Goal: Check status: Check status

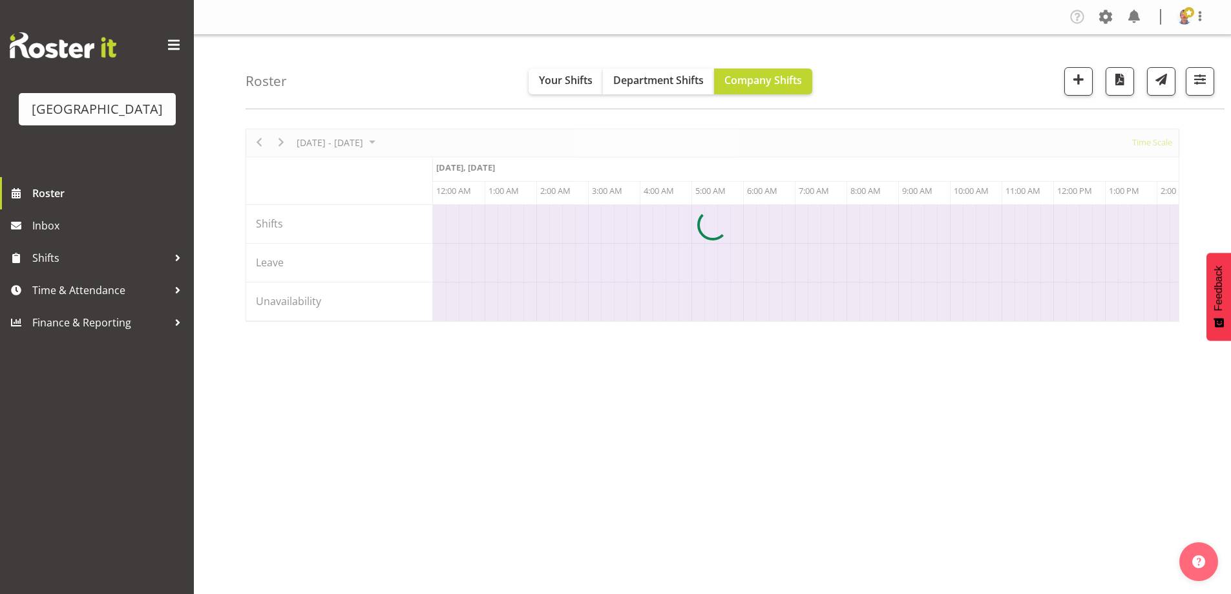
scroll to position [0, 4187]
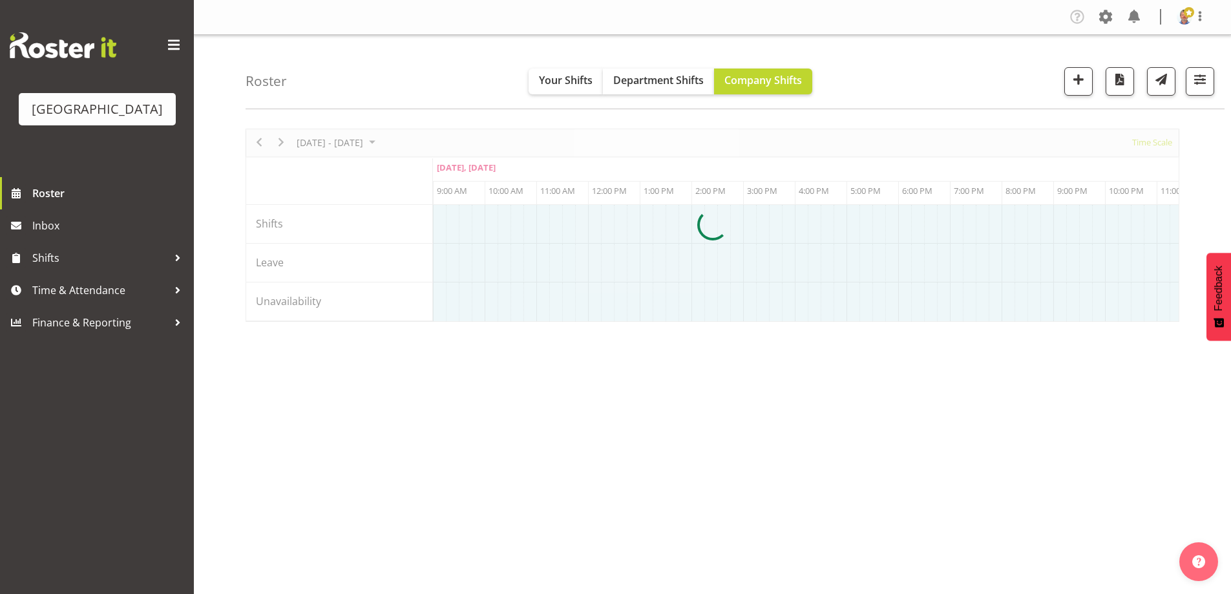
click at [410, 140] on div at bounding box center [713, 225] width 934 height 193
click at [406, 141] on div at bounding box center [713, 225] width 934 height 193
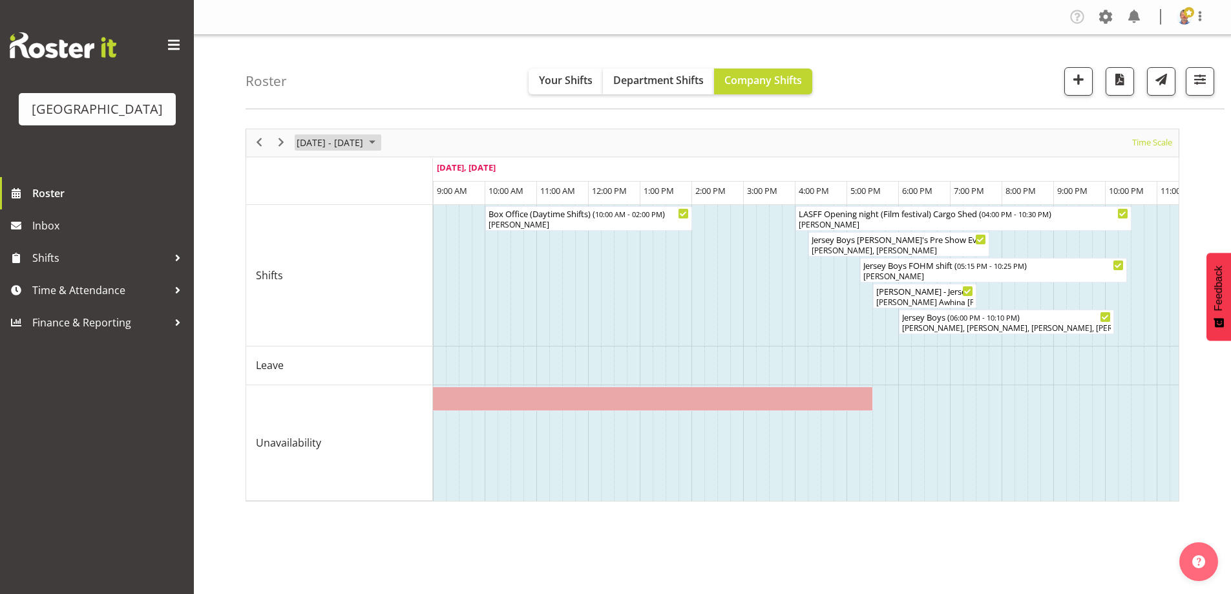
click at [380, 143] on span "September 2025" at bounding box center [372, 142] width 16 height 16
click at [435, 173] on span "next month" at bounding box center [432, 174] width 23 height 23
click at [311, 265] on span "13" at bounding box center [309, 263] width 19 height 19
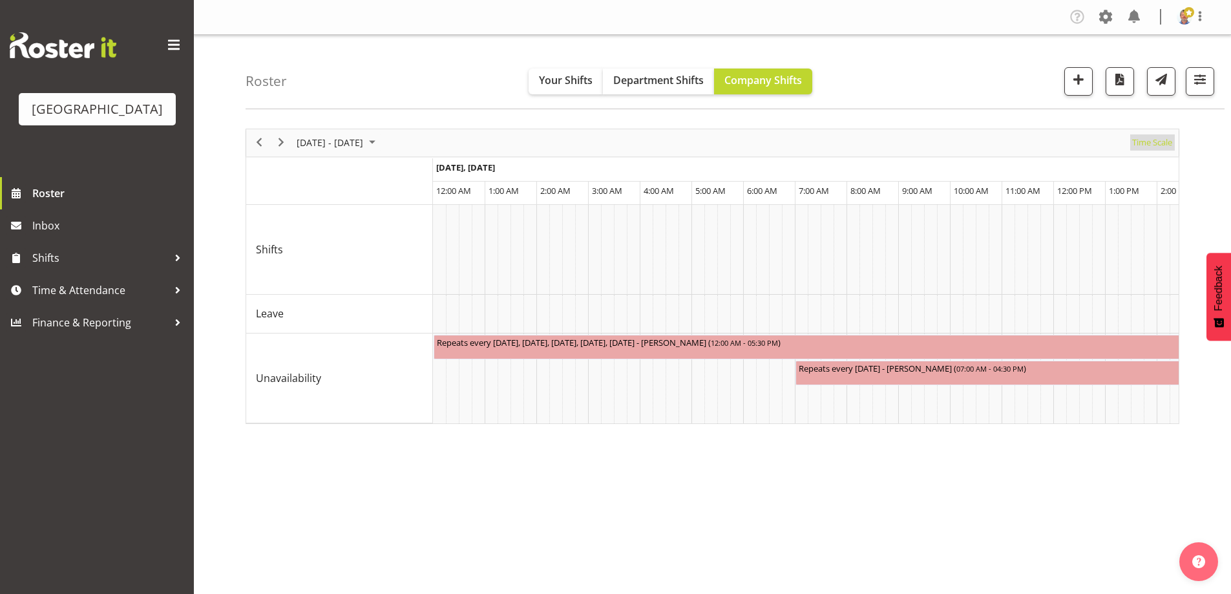
click at [1151, 145] on span "Time Scale" at bounding box center [1152, 142] width 43 height 16
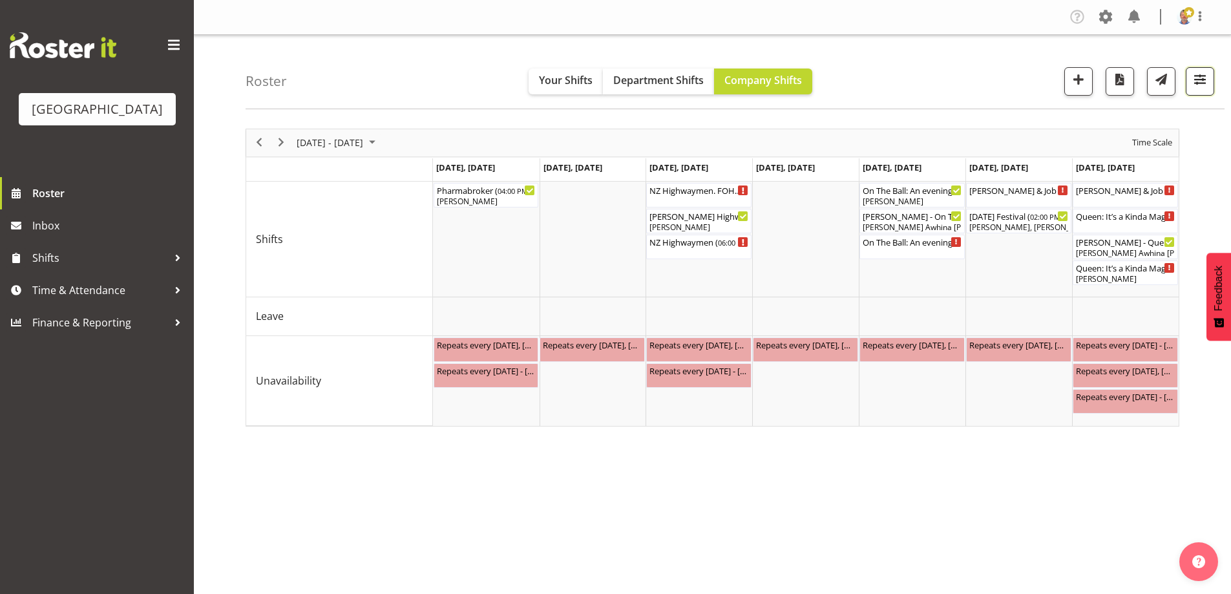
click at [1196, 83] on span "button" at bounding box center [1199, 79] width 17 height 17
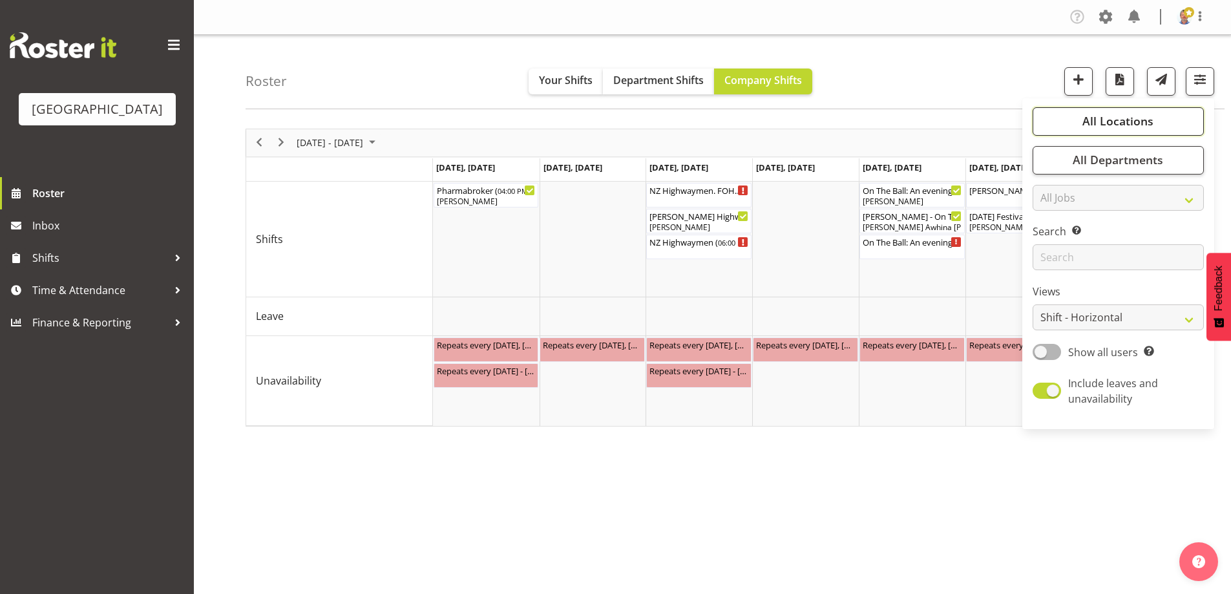
click at [1091, 129] on span "All Locations" at bounding box center [1117, 121] width 71 height 16
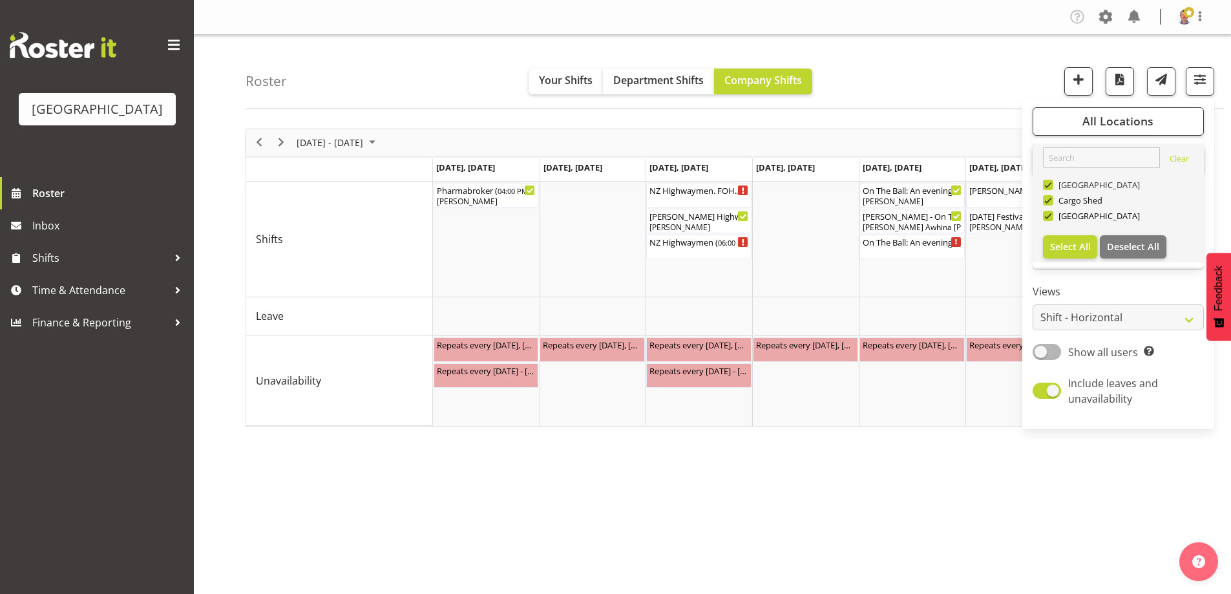
click at [1051, 184] on span at bounding box center [1048, 185] width 10 height 10
click at [1051, 184] on input "[GEOGRAPHIC_DATA]" at bounding box center [1047, 184] width 8 height 8
checkbox input "false"
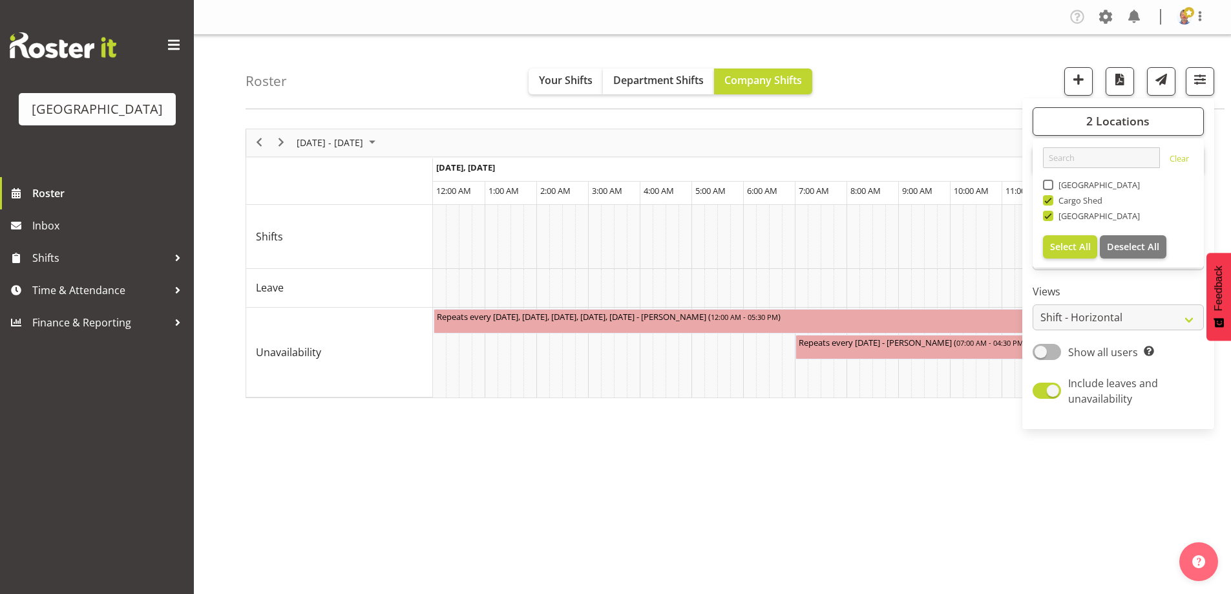
click at [1047, 202] on div "Roster Your Shifts Department Shifts Company Shifts 2 Locations [GEOGRAPHIC_DAT…" at bounding box center [712, 335] width 1037 height 601
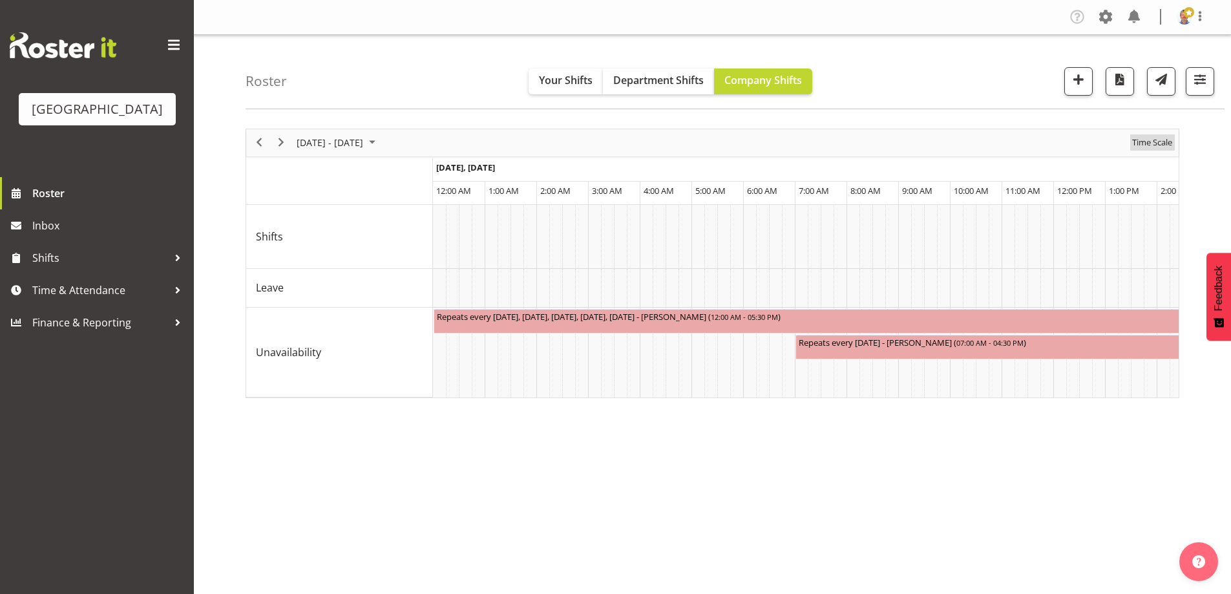
click at [1153, 143] on span "Time Scale" at bounding box center [1152, 142] width 43 height 16
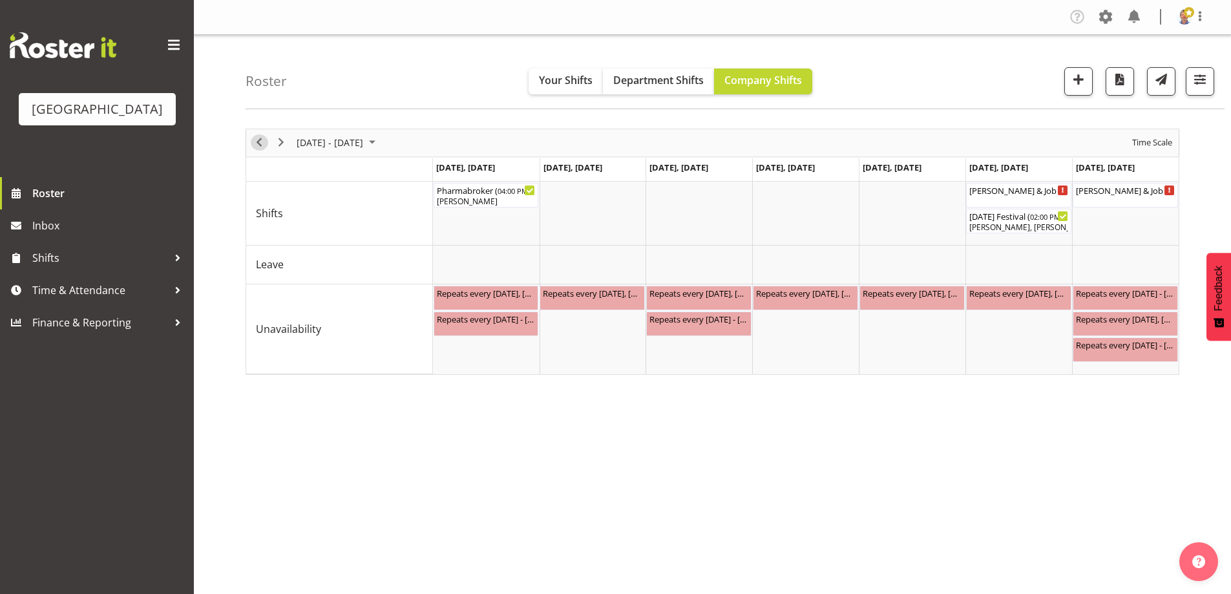
click at [262, 143] on span "Previous" at bounding box center [259, 142] width 16 height 16
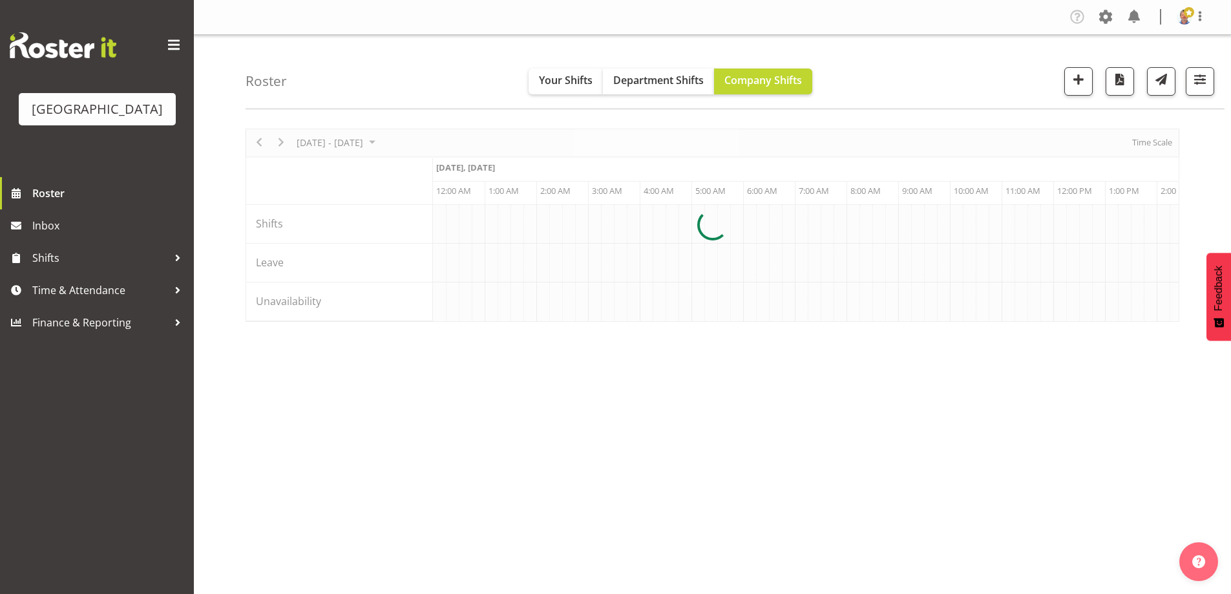
click at [283, 141] on div at bounding box center [713, 225] width 934 height 193
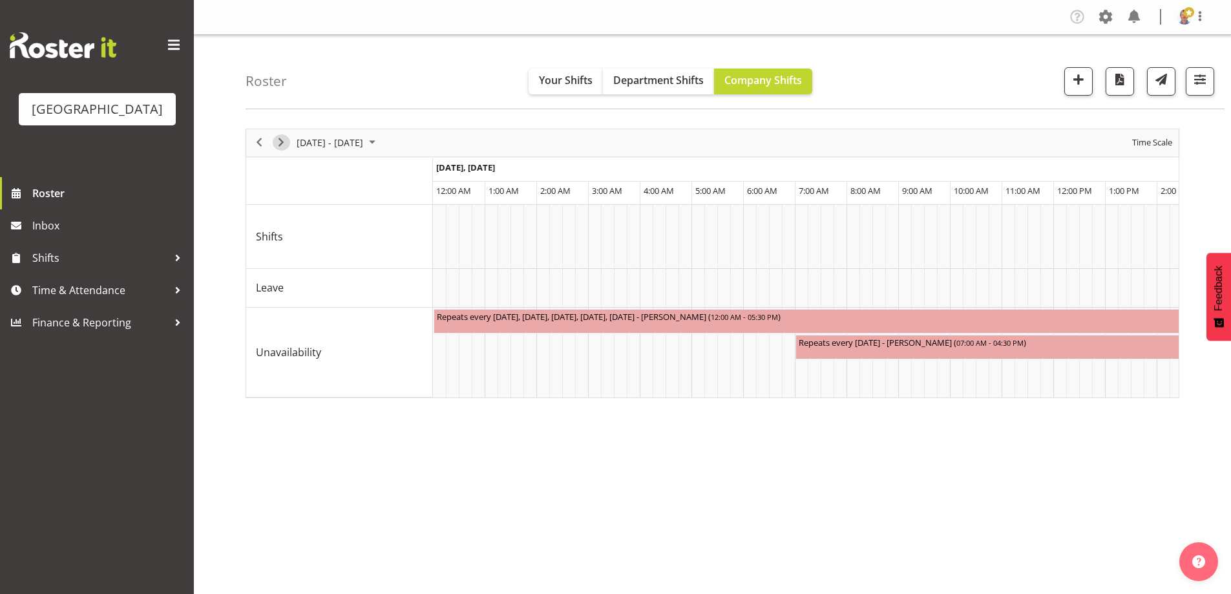
click at [283, 143] on span "Next" at bounding box center [281, 142] width 16 height 16
click at [1155, 142] on span "Time Scale" at bounding box center [1152, 142] width 43 height 16
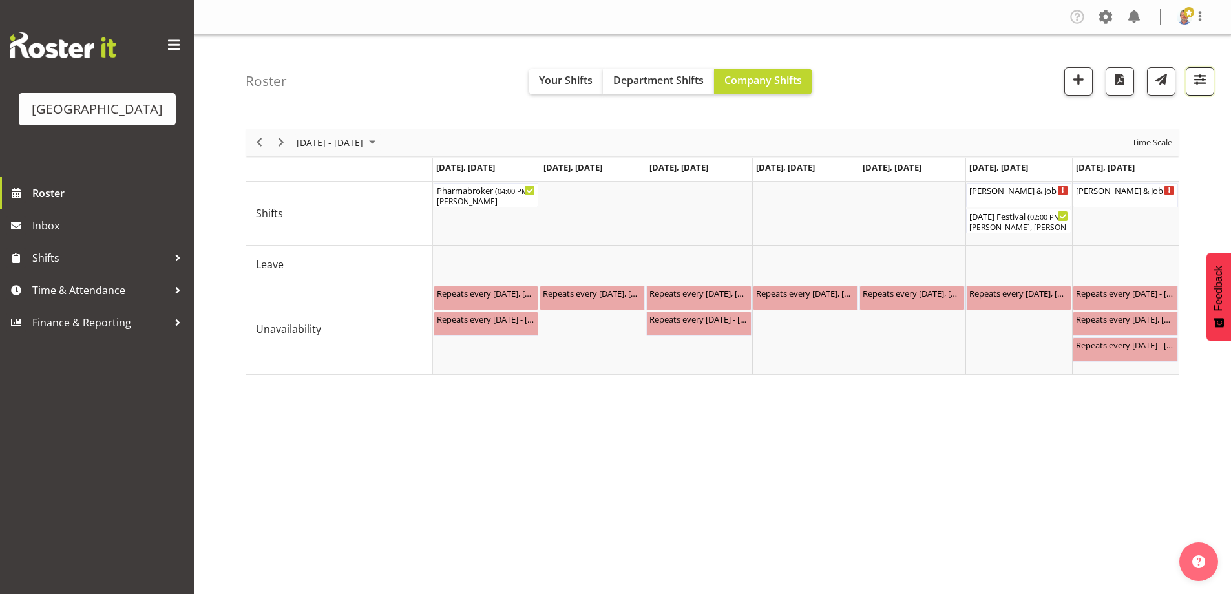
click at [1201, 79] on span "button" at bounding box center [1199, 79] width 17 height 17
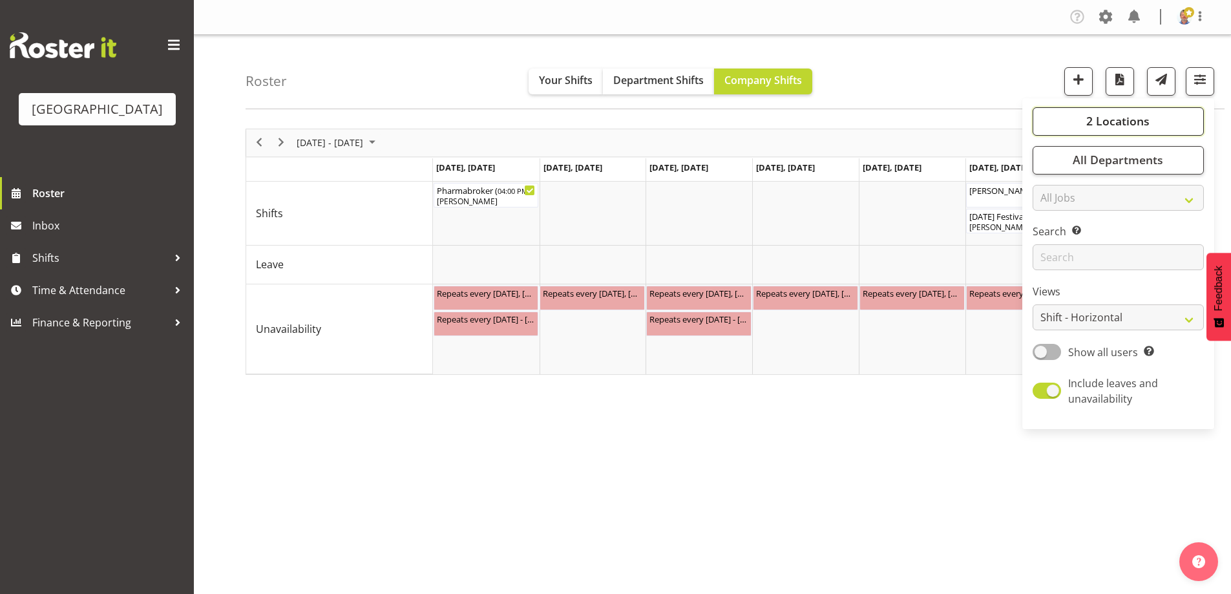
click at [1110, 123] on span "2 Locations" at bounding box center [1117, 121] width 63 height 16
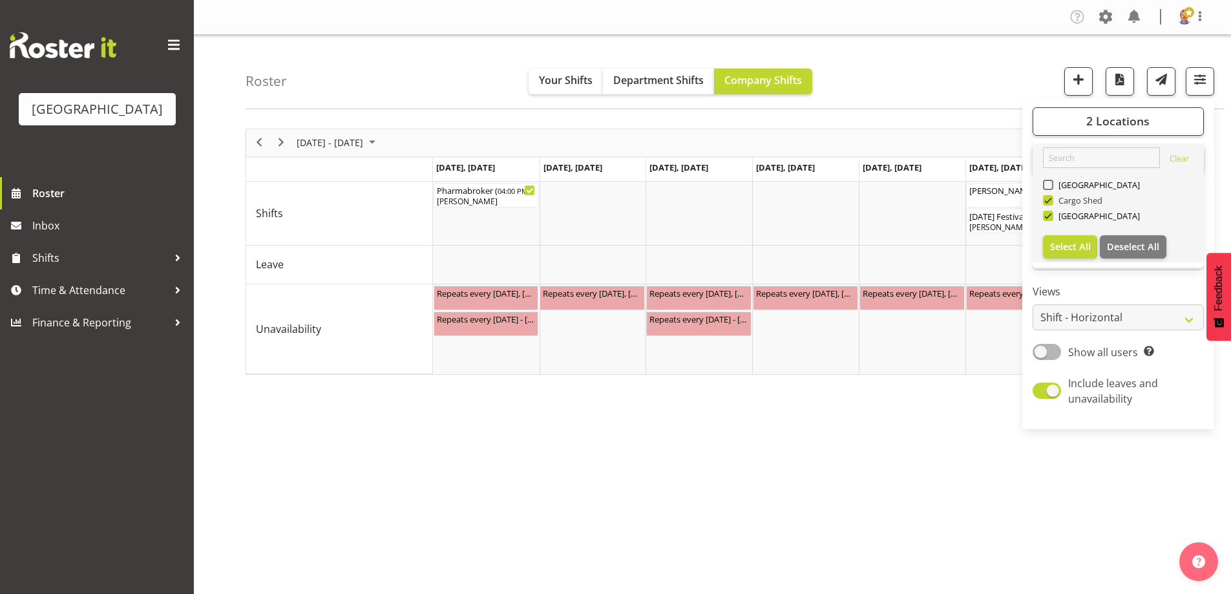
click at [1047, 198] on span at bounding box center [1048, 200] width 10 height 10
click at [1047, 198] on input "Cargo Shed" at bounding box center [1047, 200] width 8 height 8
checkbox input "false"
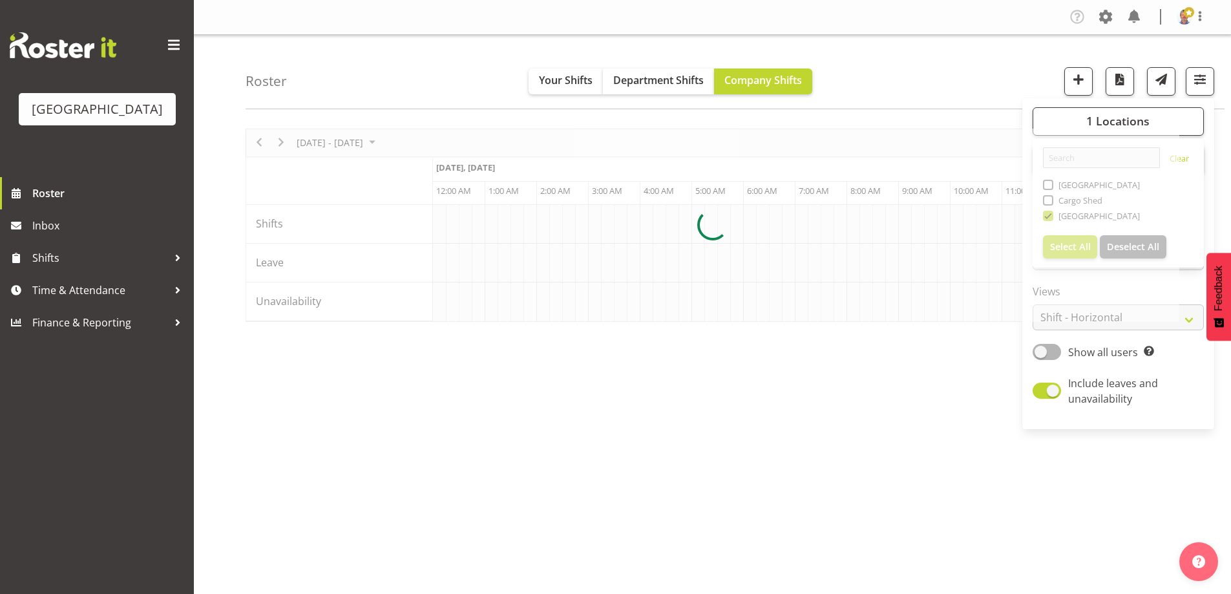
click at [903, 410] on div "[DATE] - [DATE] [DATE] Day Week Fortnight Month calendar Month Agenda Time Scal…" at bounding box center [738, 377] width 985 height 517
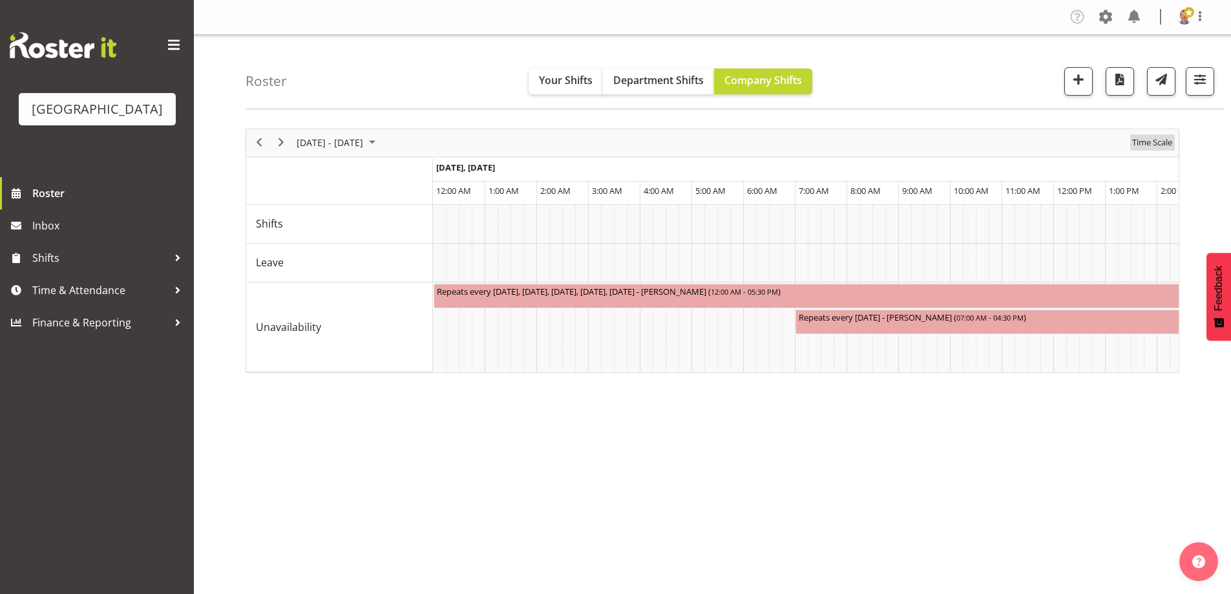
click at [1160, 146] on span "Time Scale" at bounding box center [1152, 142] width 43 height 16
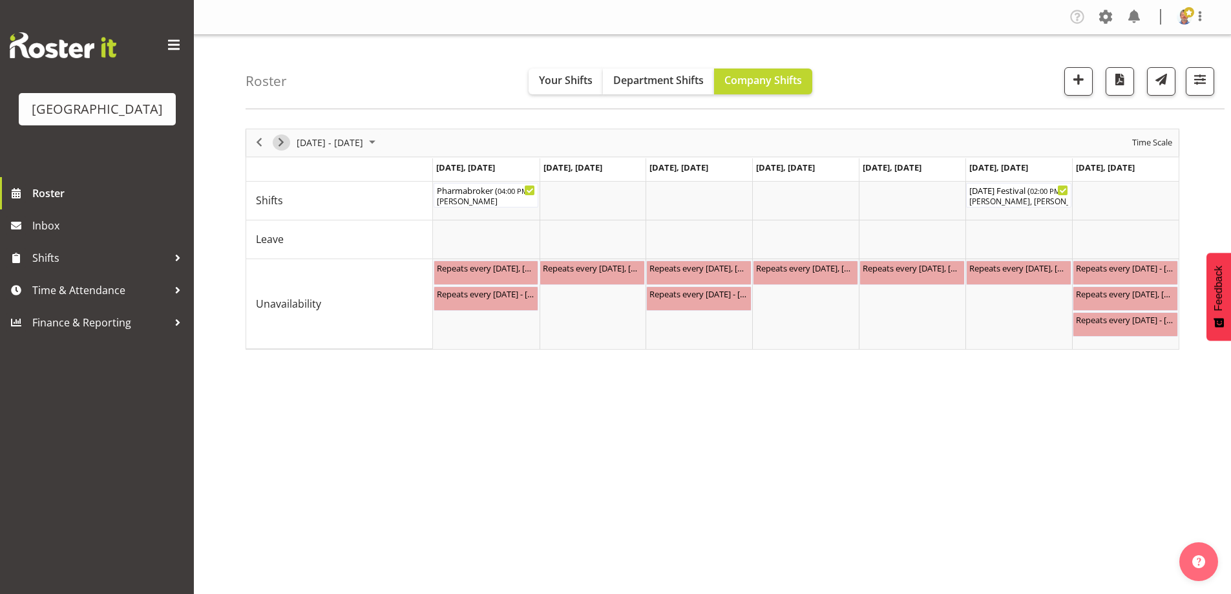
click at [281, 143] on span "Next" at bounding box center [281, 142] width 16 height 16
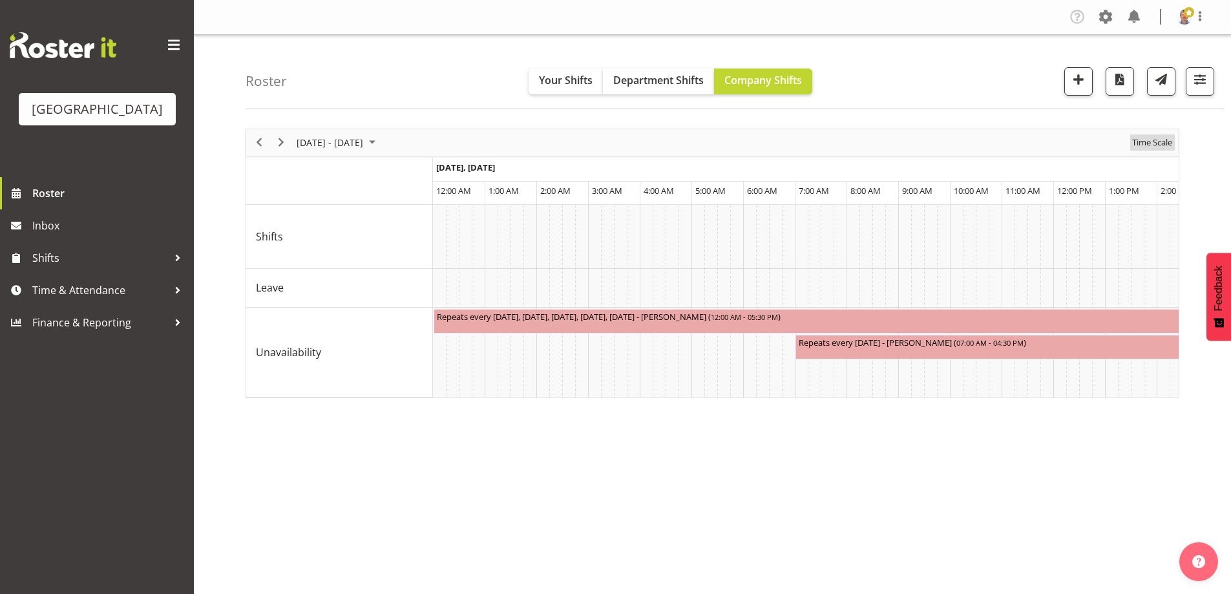
click at [1160, 141] on span "Time Scale" at bounding box center [1152, 142] width 43 height 16
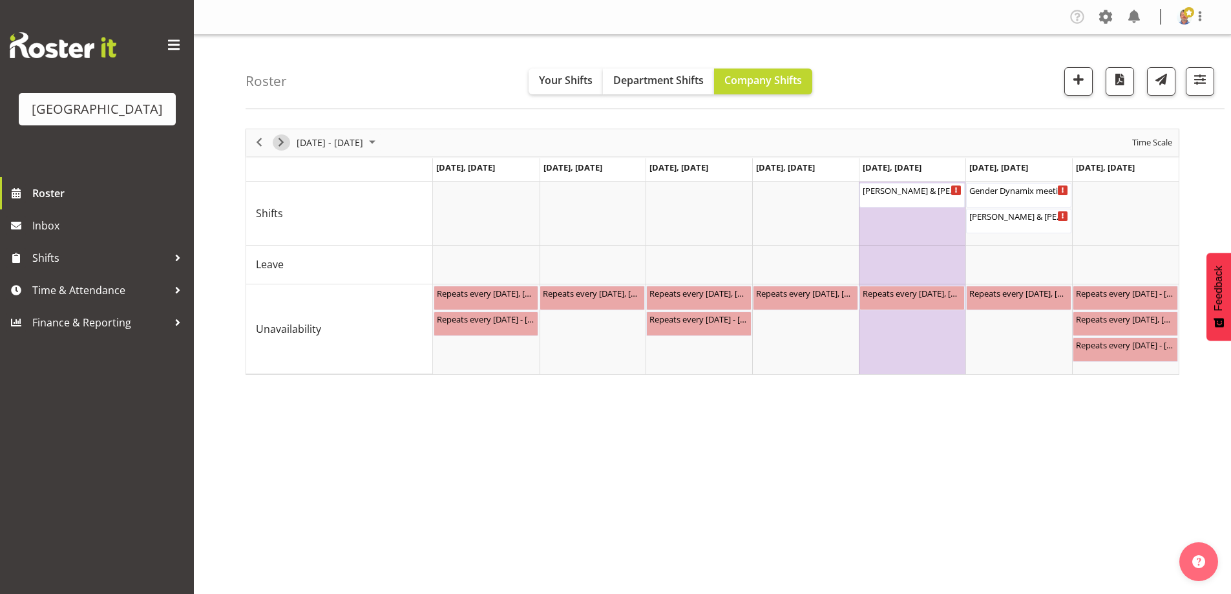
drag, startPoint x: 286, startPoint y: 138, endPoint x: 903, endPoint y: 113, distance: 618.2
click at [286, 138] on span "Next" at bounding box center [281, 142] width 16 height 16
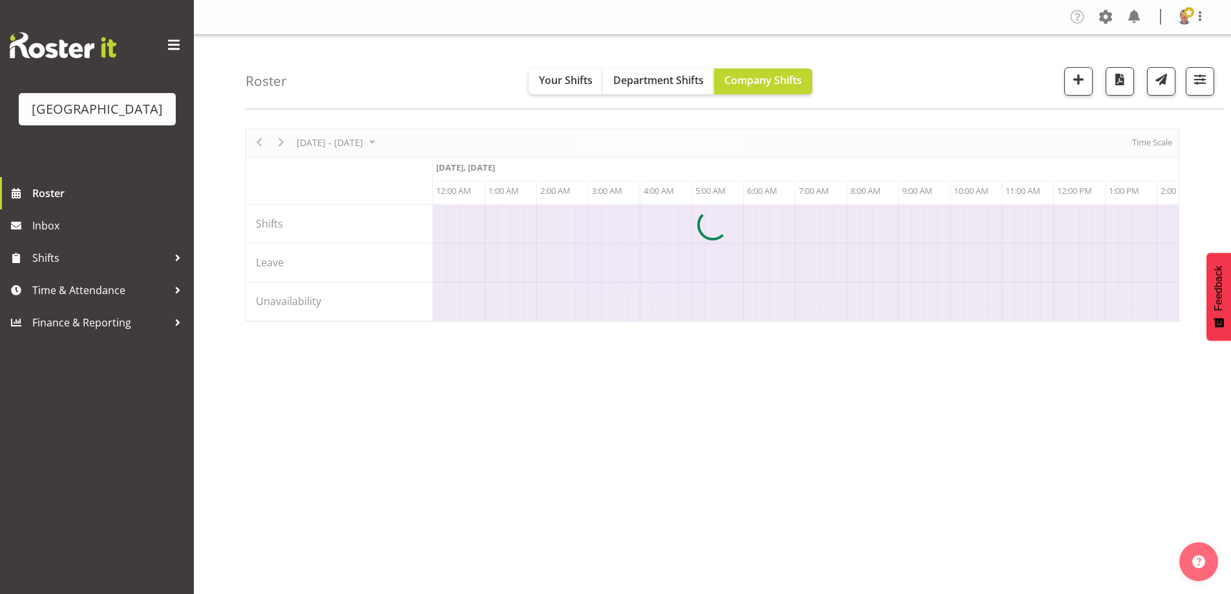
click at [1153, 144] on div at bounding box center [713, 225] width 934 height 193
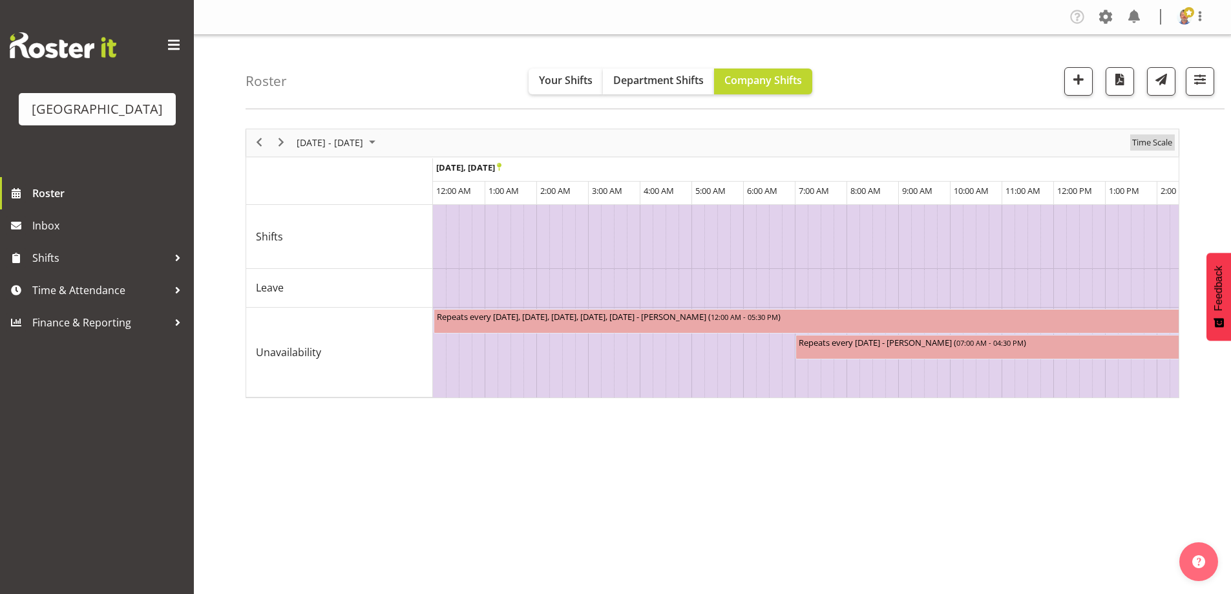
click at [1153, 143] on span "Time Scale" at bounding box center [1152, 142] width 43 height 16
